Goal: Contribute content: Contribute content

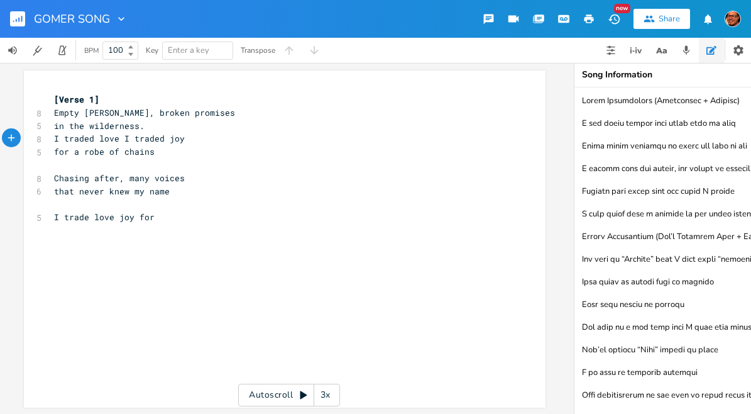
scroll to position [404, 0]
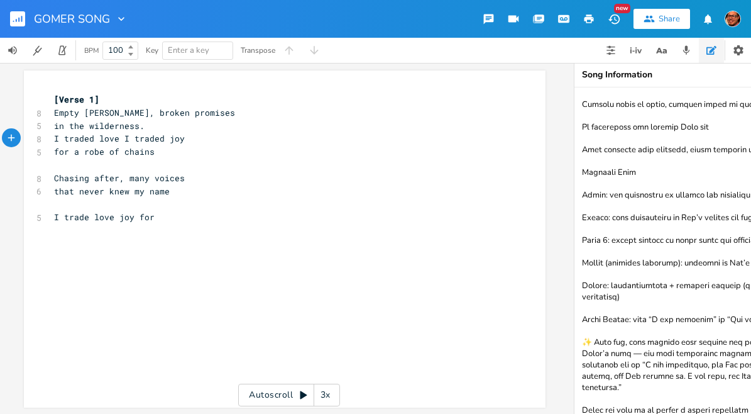
click at [146, 128] on pre "in the wilderness." at bounding box center [279, 125] width 454 height 13
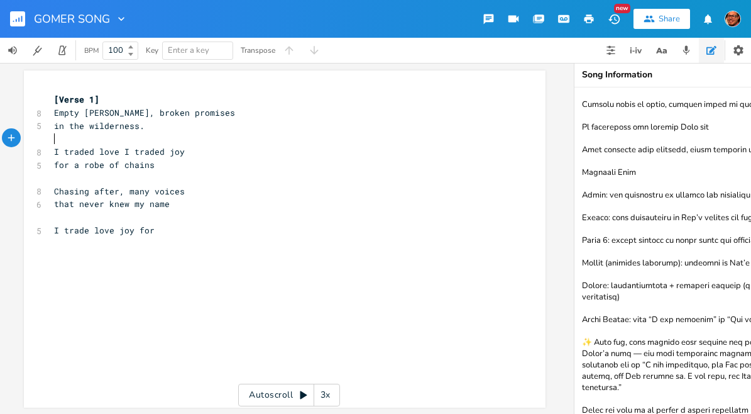
click at [87, 166] on span "for a robe of chains" at bounding box center [104, 164] width 101 height 11
type textarea "robe"
click at [87, 166] on span "for a robe of chains" at bounding box center [104, 164] width 101 height 11
drag, startPoint x: 103, startPoint y: 163, endPoint x: 68, endPoint y: 167, distance: 35.3
click at [68, 167] on span "for a of chains" at bounding box center [94, 164] width 80 height 11
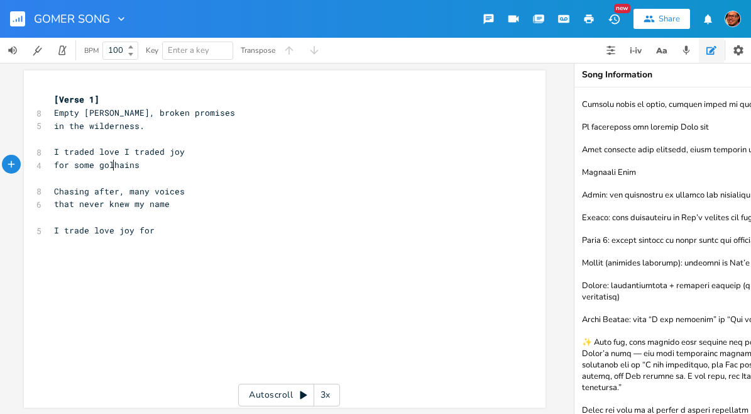
type textarea "some gols"
type textarea "df"
type textarea "d and c"
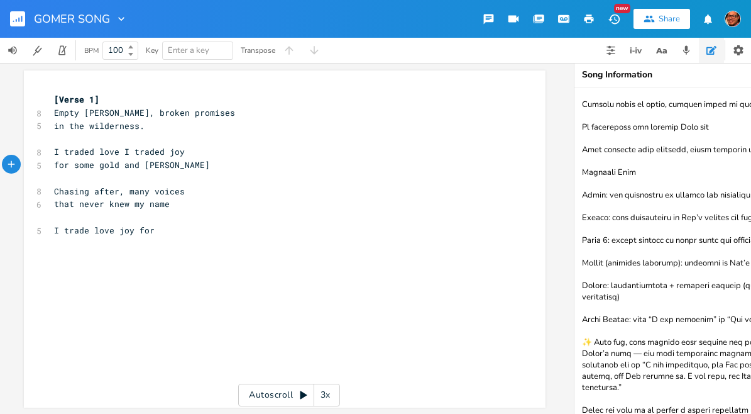
scroll to position [0, 26]
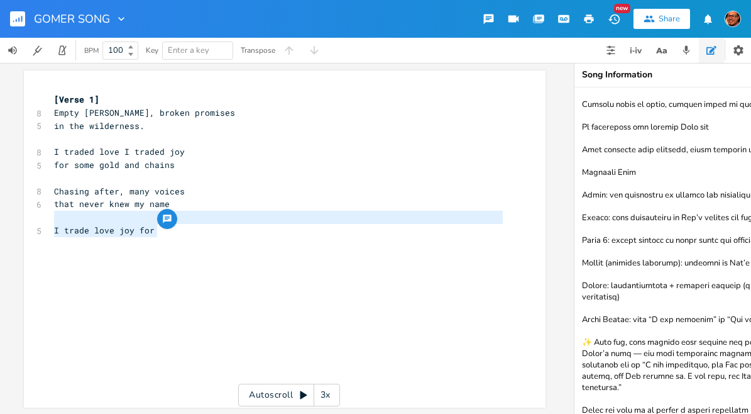
type textarea "I trade love joy for"
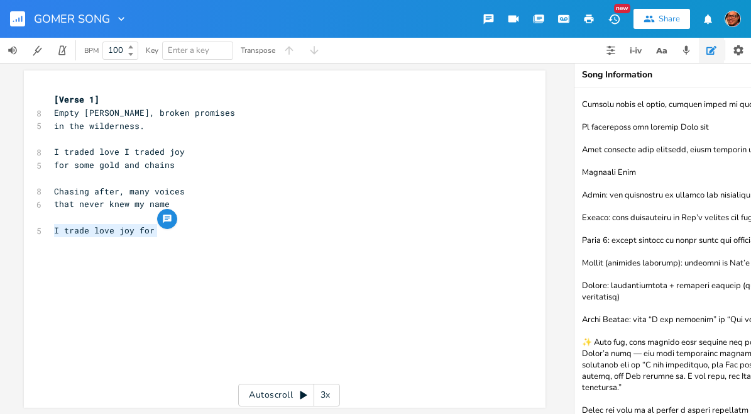
drag, startPoint x: 153, startPoint y: 229, endPoint x: 44, endPoint y: 226, distance: 109.4
click at [43, 227] on div "I trade love joy for x [Verse 1] 8 Empty [PERSON_NAME], broken promises 5 in th…" at bounding box center [285, 238] width 522 height 337
click at [180, 205] on pre "that never knew my name" at bounding box center [279, 203] width 454 height 13
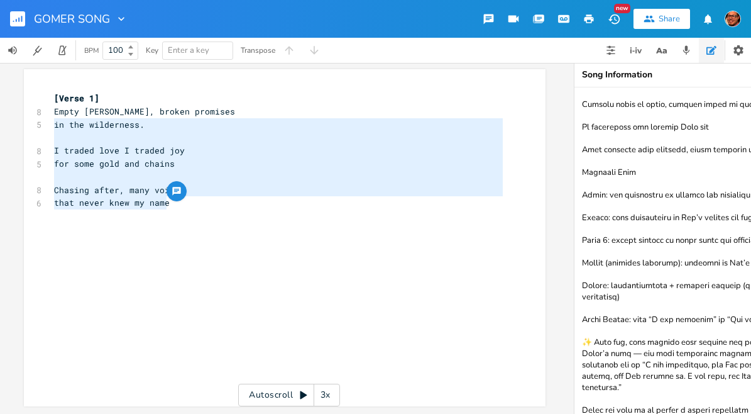
type textarea "Empty [PERSON_NAME], broken promises in the wilderness. I traded love I traded …"
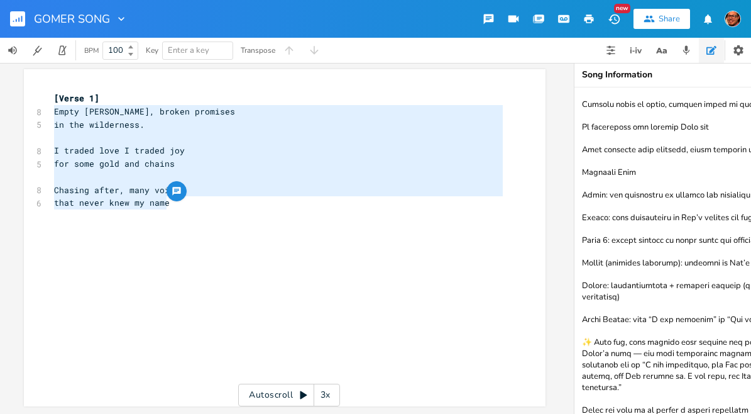
drag, startPoint x: 167, startPoint y: 199, endPoint x: 38, endPoint y: 107, distance: 159.1
click at [38, 107] on div "Empty [PERSON_NAME], broken promises in the wilderness. I traded love I traded …" at bounding box center [285, 237] width 522 height 337
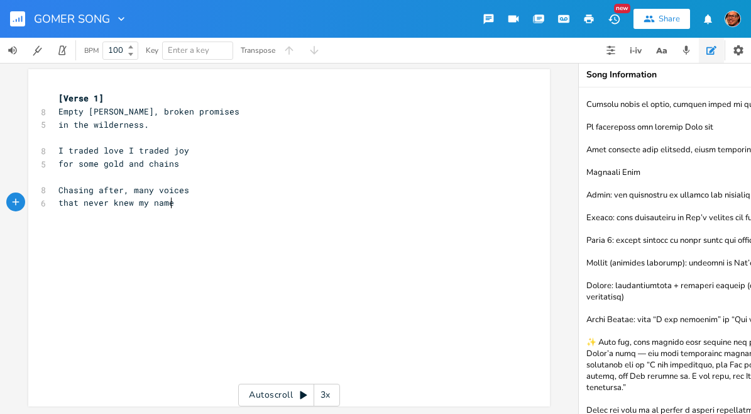
click at [268, 196] on pre "that never knew my name" at bounding box center [283, 202] width 454 height 13
drag, startPoint x: 175, startPoint y: 194, endPoint x: 56, endPoint y: 198, distance: 118.9
click at [56, 198] on pre "that never knew my name" at bounding box center [283, 202] width 454 height 13
type textarea "Echoes in the wind"
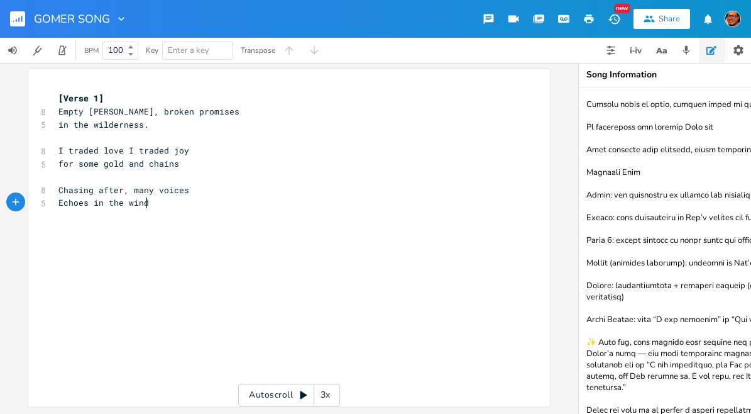
scroll to position [0, 70]
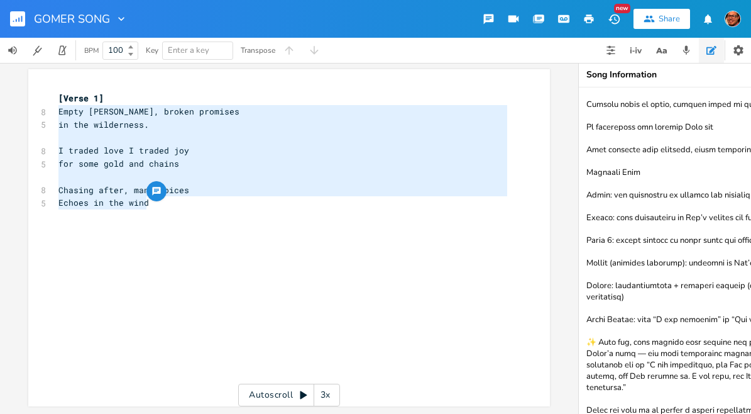
drag, startPoint x: 152, startPoint y: 197, endPoint x: 53, endPoint y: 106, distance: 133.9
click at [56, 106] on div "[Verse 1] 8 Empty [PERSON_NAME], broken promises 5 in the wilderness. ​ 8 I tra…" at bounding box center [283, 190] width 454 height 196
type textarea "Empty [PERSON_NAME], broken promises in the wilderness. I traded love I traded …"
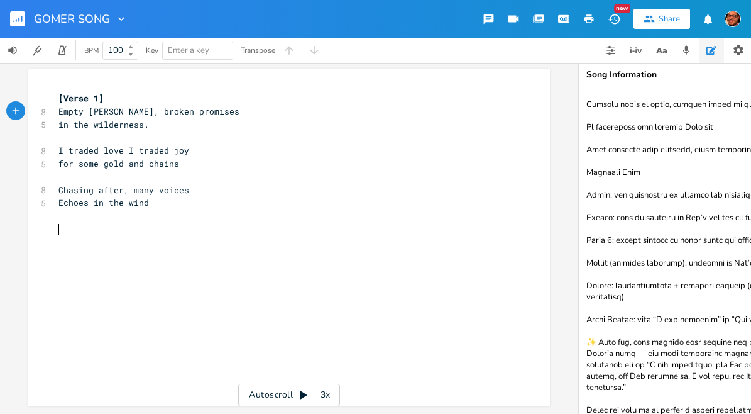
click at [241, 223] on pre "​" at bounding box center [283, 229] width 454 height 13
click at [58, 199] on span "Echoes in the wind" at bounding box center [103, 202] width 91 height 11
type textarea "Just"
click at [65, 223] on pre "​" at bounding box center [283, 229] width 454 height 13
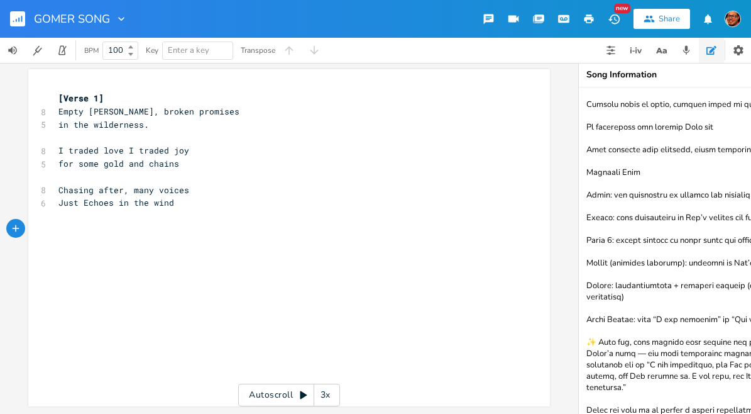
click at [58, 209] on pre "​" at bounding box center [283, 215] width 454 height 13
click at [60, 223] on pre "​" at bounding box center [283, 229] width 454 height 13
type textarea "My j"
type textarea "My c"
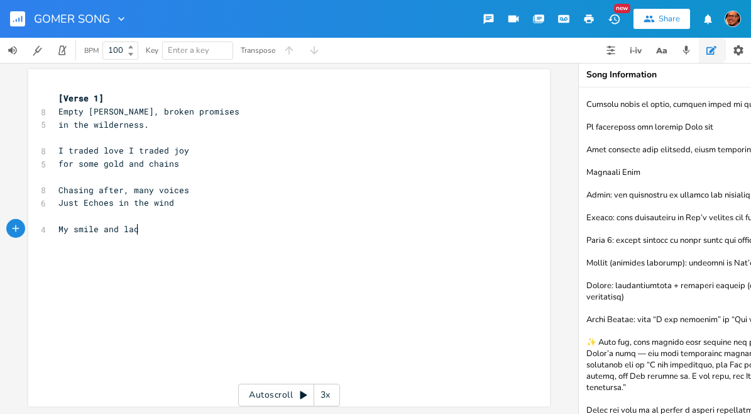
scroll to position [0, 55]
type textarea "smile and [PERSON_NAME]"
type textarea "ughter"
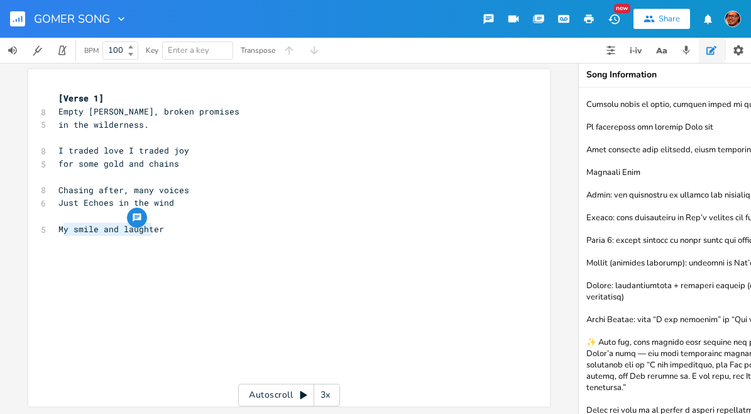
type textarea "y smile and laughter"
drag, startPoint x: 58, startPoint y: 220, endPoint x: 157, endPoint y: 223, distance: 98.7
click at [157, 223] on span "My smile and laughter" at bounding box center [111, 228] width 106 height 11
type textarea "Each day my smile and laght"
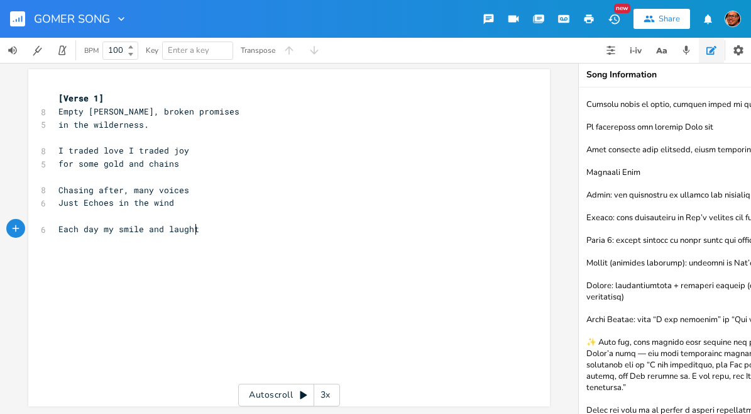
type textarea "ughter"
type textarea "Masked my suffering"
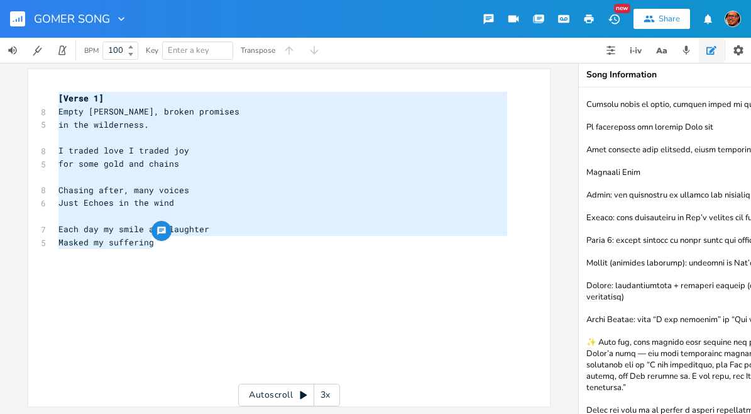
drag, startPoint x: 156, startPoint y: 235, endPoint x: 53, endPoint y: 85, distance: 181.3
click at [56, 92] on div "[Verse 1] 8 Empty [PERSON_NAME], broken promises 5 in the wilderness. ​ 8 I tra…" at bounding box center [283, 203] width 454 height 223
type textarea "[Verse 1] Empty [PERSON_NAME], broken promises in the wilderness. I traded love…"
click at [57, 170] on pre "​" at bounding box center [283, 176] width 454 height 13
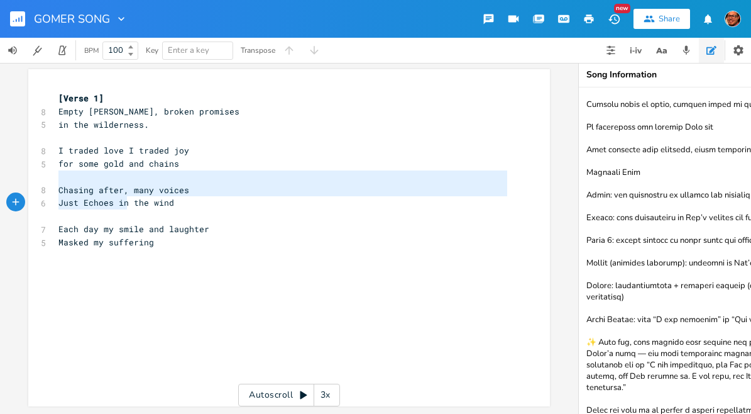
type textarea "Chasing after, many voices Just Echoes in the wind Each day my smile and laught…"
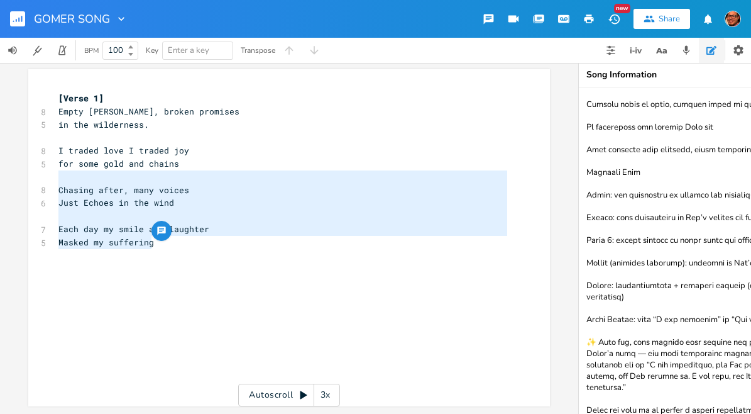
drag, startPoint x: 57, startPoint y: 172, endPoint x: 175, endPoint y: 237, distance: 134.8
click at [175, 237] on div "[Verse 1] 8 Empty [PERSON_NAME], broken promises 5 in the wilderness. ​ 8 I tra…" at bounding box center [283, 203] width 454 height 223
click at [202, 288] on pre "​" at bounding box center [283, 294] width 454 height 13
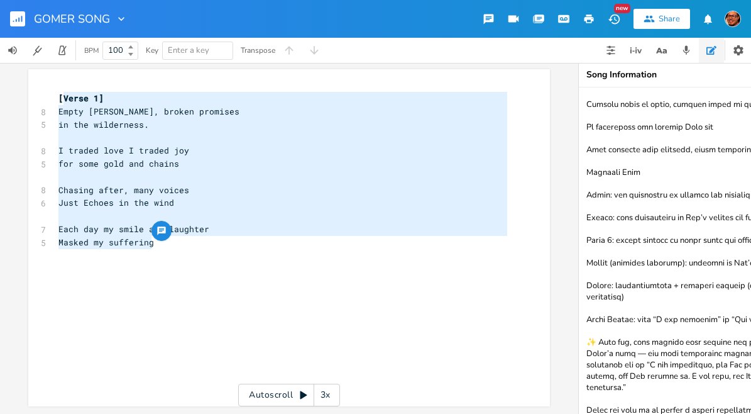
type textarea "[Verse 1] Empty [PERSON_NAME], broken promises in the wilderness. I traded love…"
drag, startPoint x: 170, startPoint y: 236, endPoint x: 50, endPoint y: 87, distance: 191.7
click at [50, 87] on div "[Verse 1] Empty [PERSON_NAME], broken promises in the wilderness. I traded love…" at bounding box center [289, 237] width 522 height 337
click at [174, 240] on div "[Verse 1] 8 Empty [PERSON_NAME], broken promises 5 in the wilderness. ​ 8 I tra…" at bounding box center [283, 203] width 454 height 223
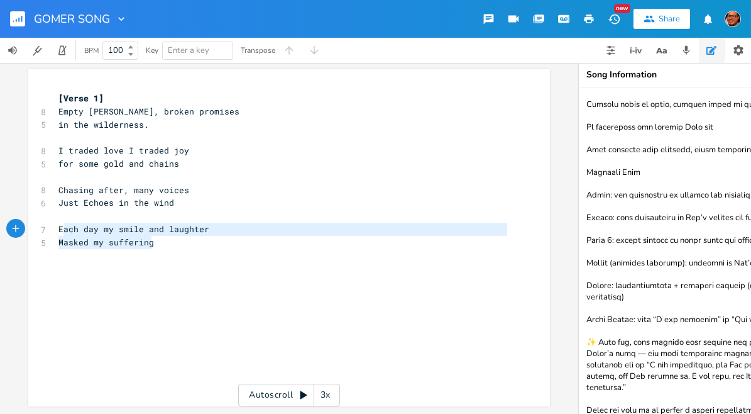
type textarea "Each day my smile and laughter Masked my suffering"
drag, startPoint x: 149, startPoint y: 235, endPoint x: 57, endPoint y: 218, distance: 94.0
click at [57, 218] on div "[Verse 1] 8 Empty [PERSON_NAME], broken promises 5 in the wilderness. ​ 8 I tra…" at bounding box center [283, 216] width 454 height 248
